Goal: Complete application form: Complete application form

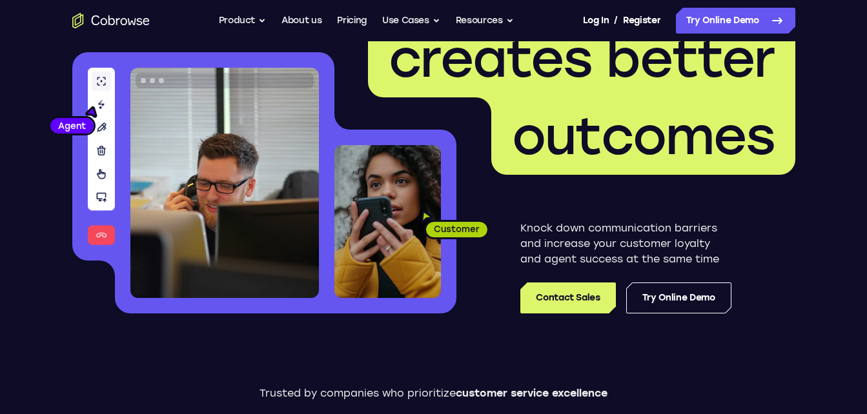
scroll to position [130, 0]
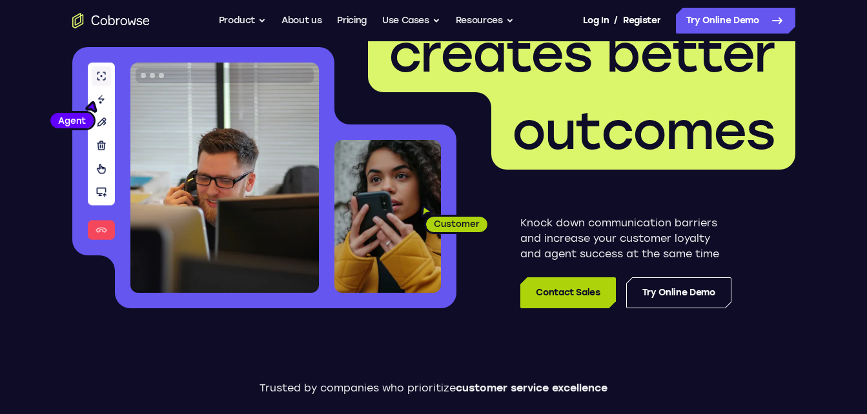
click at [580, 295] on link "Contact Sales" at bounding box center [567, 292] width 95 height 31
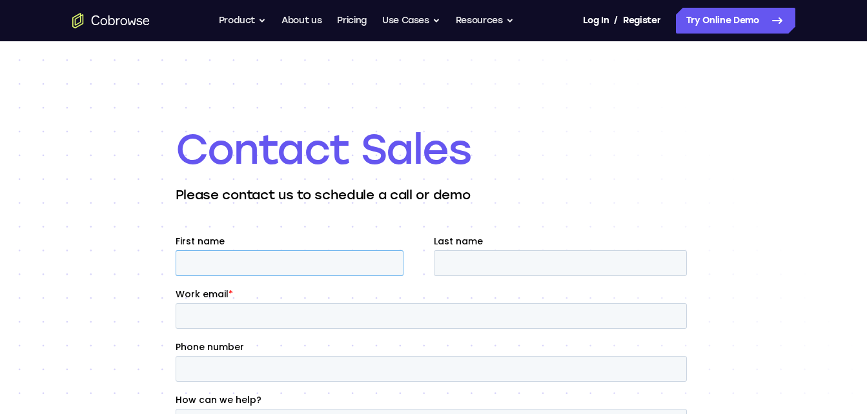
click at [310, 262] on input "First name" at bounding box center [289, 263] width 228 height 26
type input "jeje"
click at [460, 259] on input "Last name" at bounding box center [559, 263] width 253 height 26
type input "ojojo"
click at [310, 316] on input "Work email *" at bounding box center [430, 316] width 511 height 26
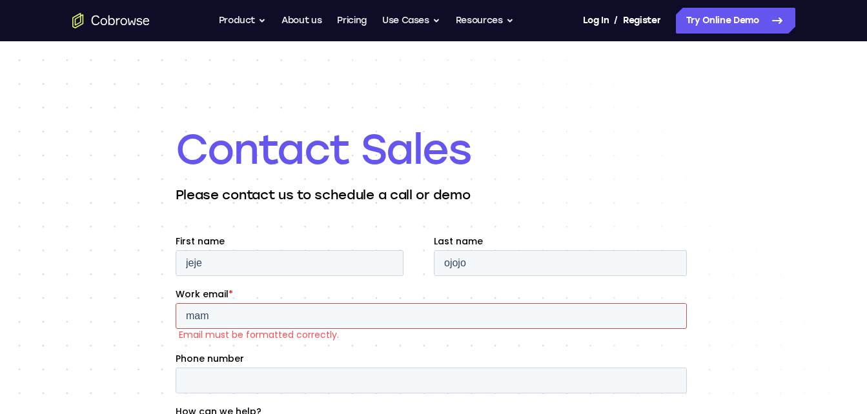
type input "mam"
